Goal: Communication & Community: Answer question/provide support

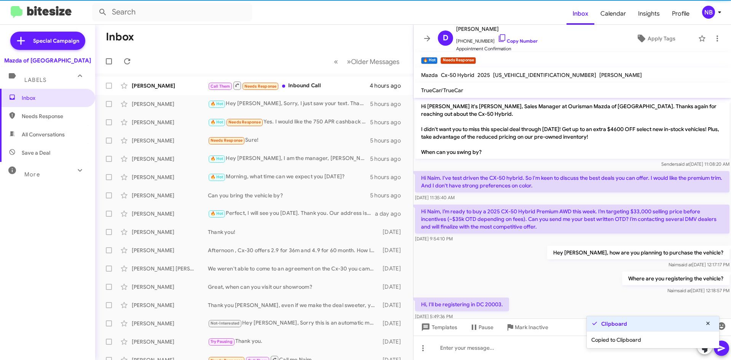
scroll to position [166, 0]
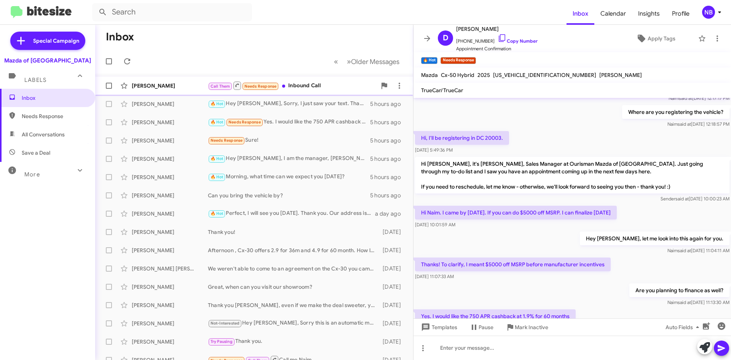
click at [325, 91] on div "[PERSON_NAME] Call Them Needs Response Inbound Call 4 hours ago" at bounding box center [254, 85] width 306 height 15
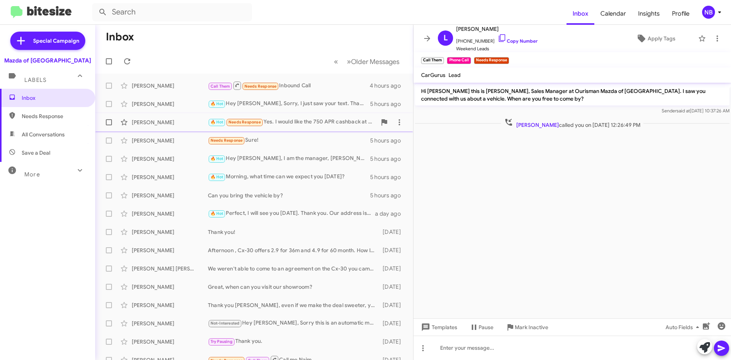
click at [314, 123] on div "🔥 Hot Needs Response Yes. I would like the 750 APR cashback at 1.9% for 60 mont…" at bounding box center [292, 122] width 169 height 9
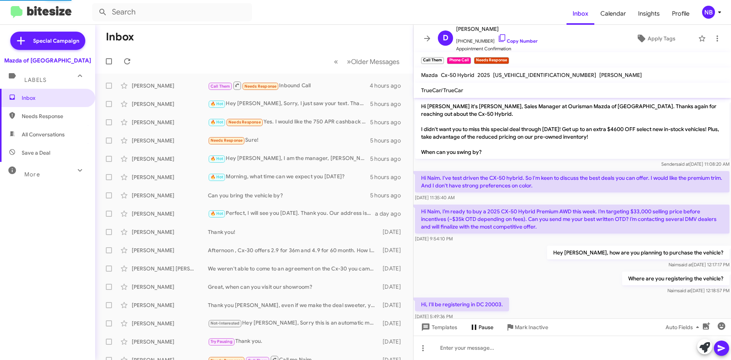
scroll to position [204, 0]
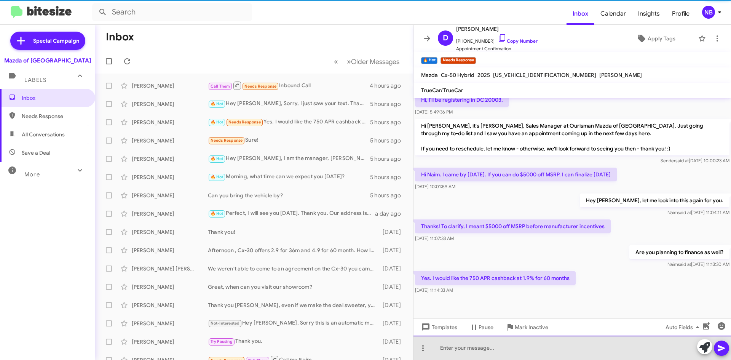
click at [479, 351] on div at bounding box center [571, 347] width 317 height 24
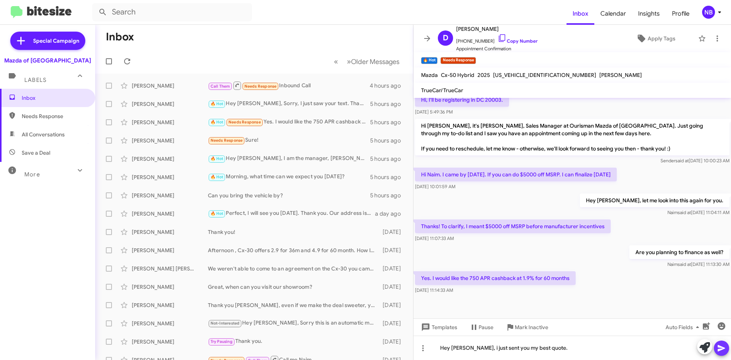
click at [722, 348] on icon at bounding box center [720, 348] width 7 height 6
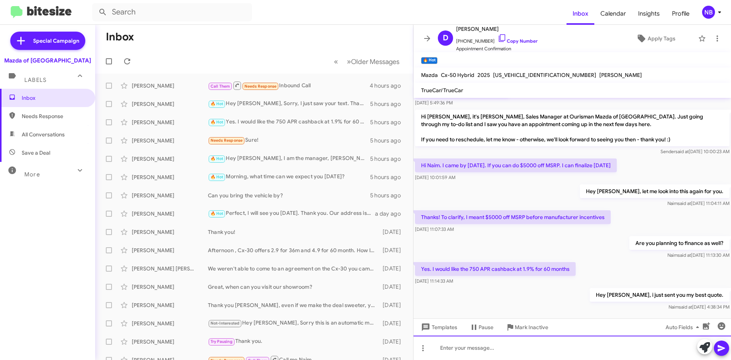
scroll to position [232, 0]
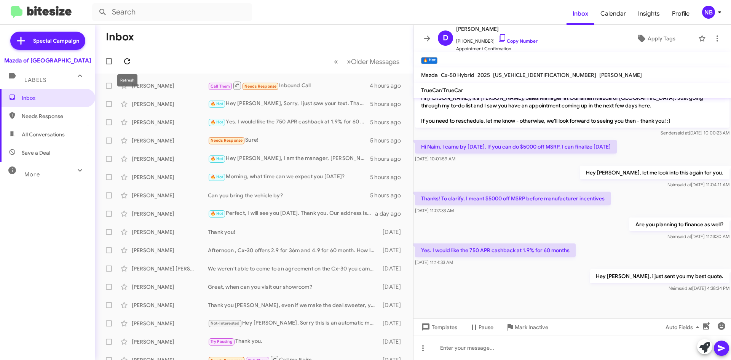
click at [128, 58] on icon at bounding box center [127, 61] width 9 height 9
